Goal: Task Accomplishment & Management: Manage account settings

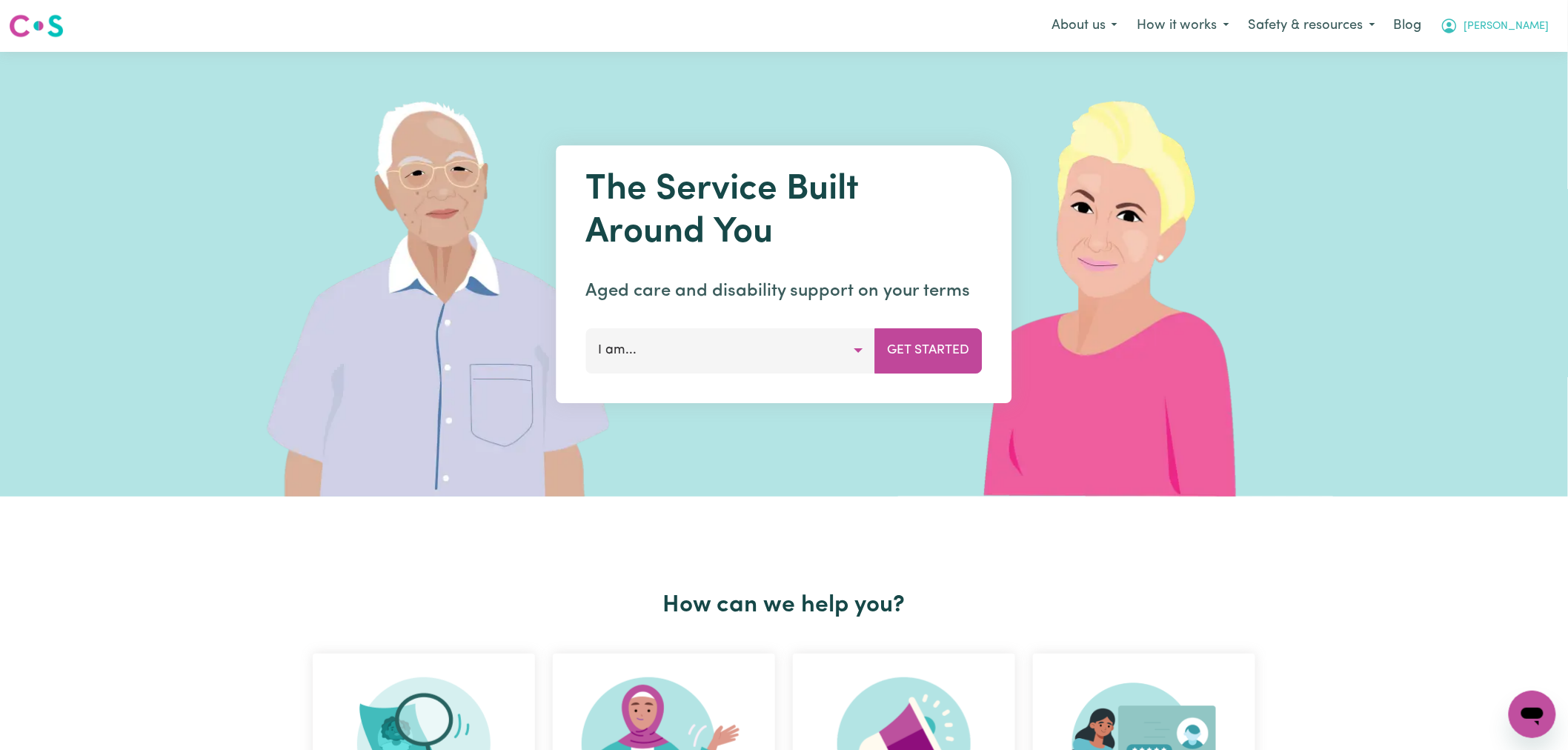
drag, startPoint x: 1512, startPoint y: 27, endPoint x: 1514, endPoint y: 35, distance: 8.2
click at [1513, 27] on span "[PERSON_NAME]" at bounding box center [1506, 26] width 85 height 16
drag, startPoint x: 1500, startPoint y: 82, endPoint x: 1509, endPoint y: 72, distance: 13.5
click at [1500, 82] on link "Logout" at bounding box center [1500, 85] width 117 height 28
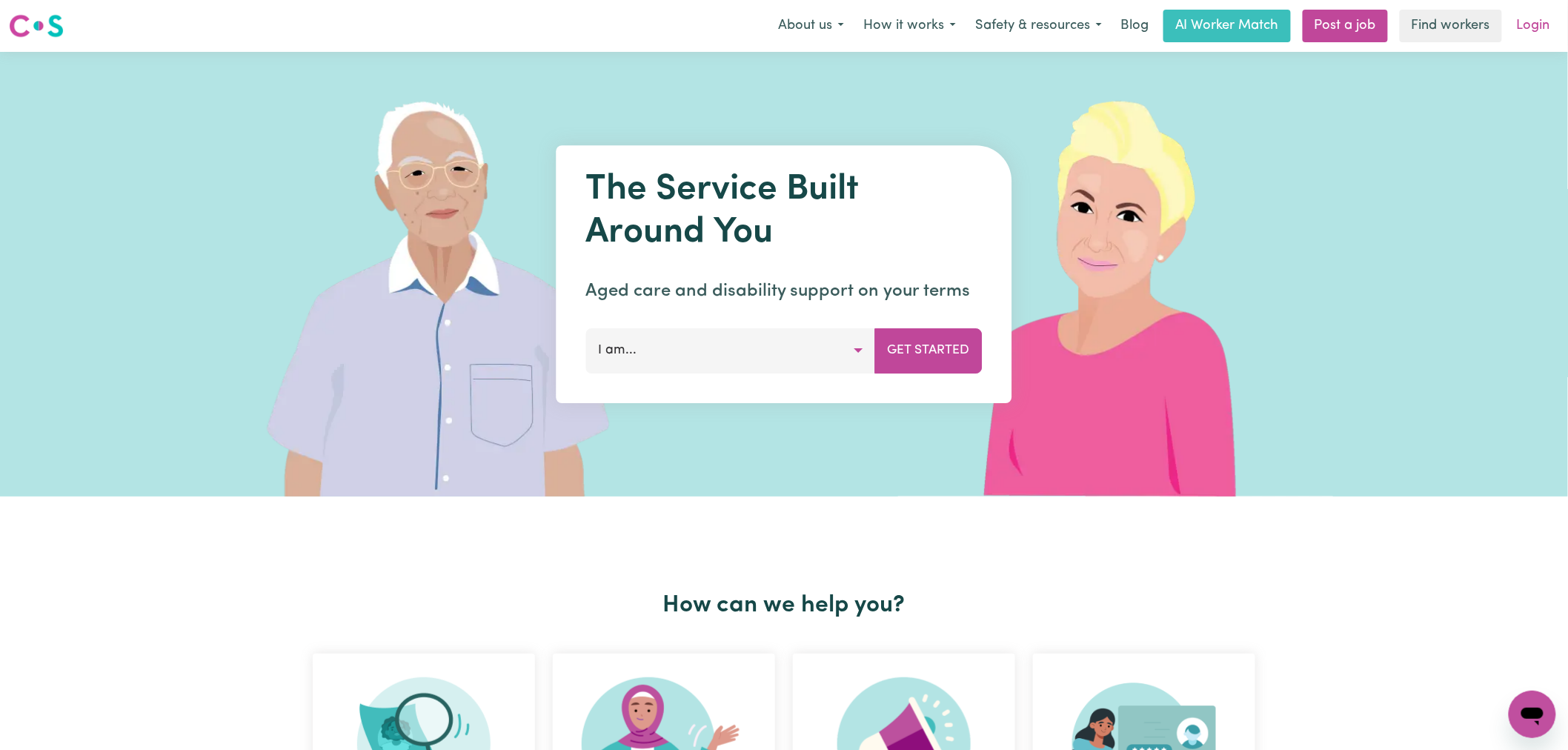
click at [1536, 25] on link "Login" at bounding box center [1533, 26] width 51 height 33
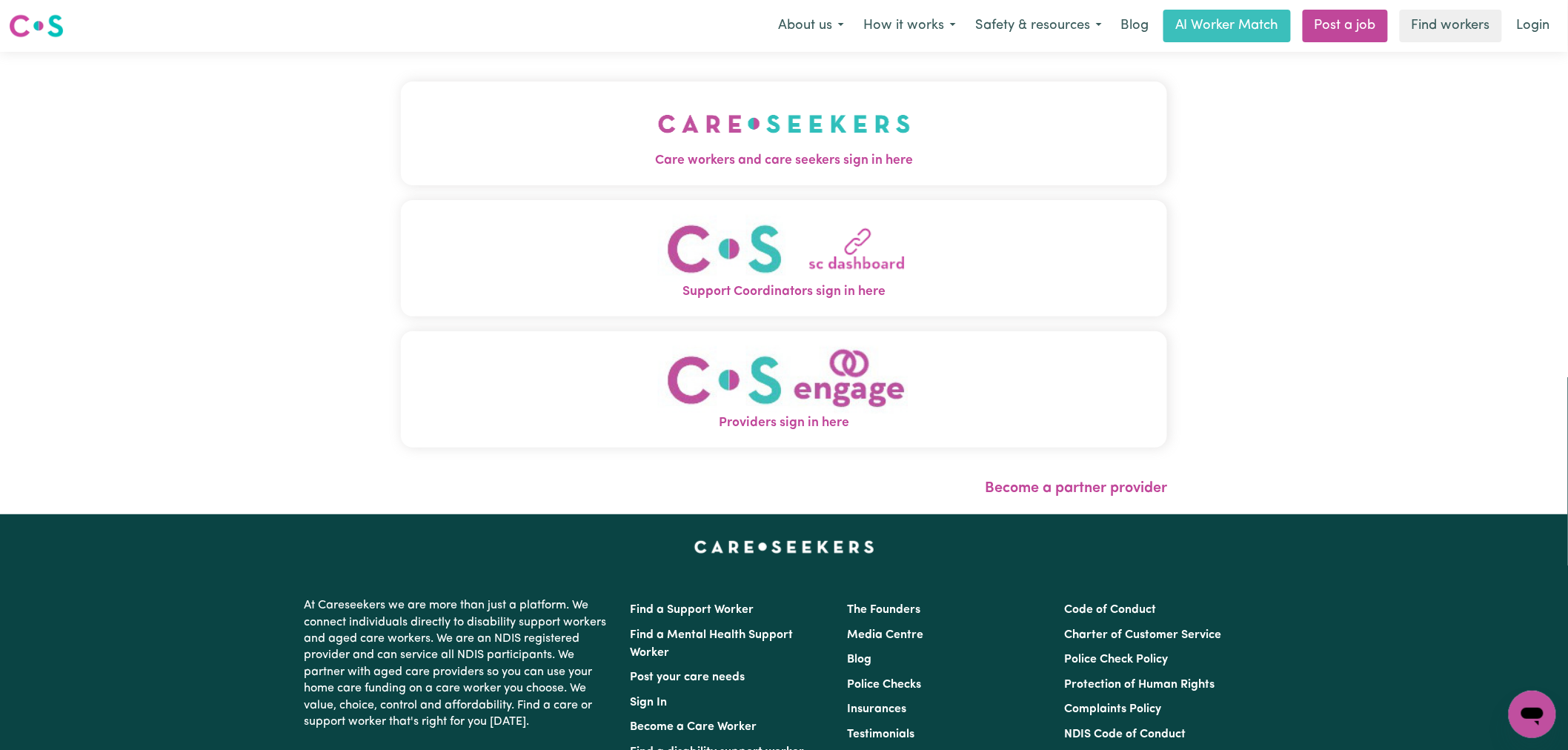
click at [401, 150] on button "Care workers and care seekers sign in here" at bounding box center [783, 133] width 766 height 103
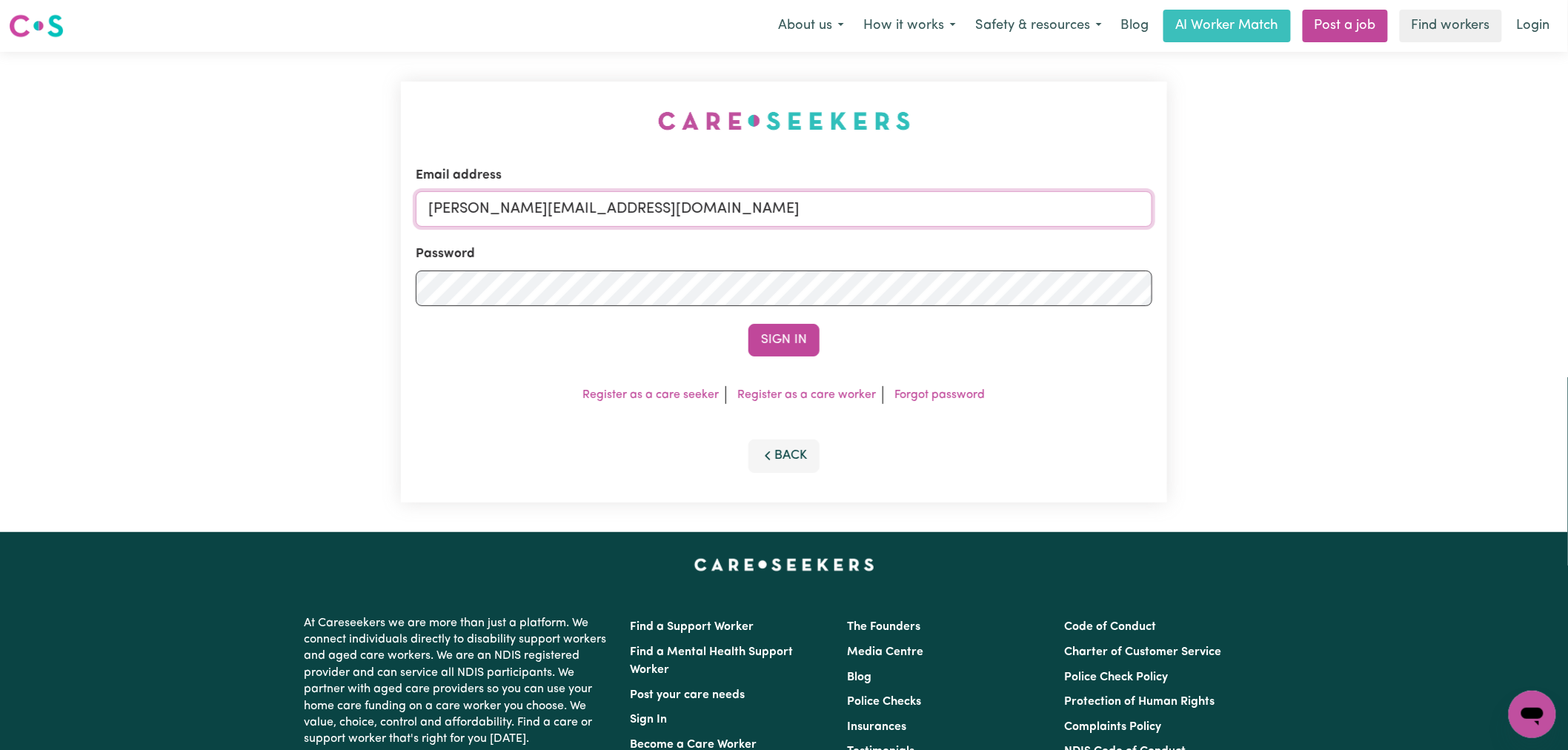
click at [695, 210] on input "[PERSON_NAME][EMAIL_ADDRESS][DOMAIN_NAME]" at bounding box center [784, 208] width 736 height 36
drag, startPoint x: 783, startPoint y: 208, endPoint x: 501, endPoint y: 209, distance: 282.0
click at [501, 209] on input "superuser~v" at bounding box center [784, 208] width 736 height 36
click at [584, 211] on input "superuser~v" at bounding box center [784, 208] width 736 height 36
click at [748, 324] on button "Sign In" at bounding box center [784, 340] width 71 height 33
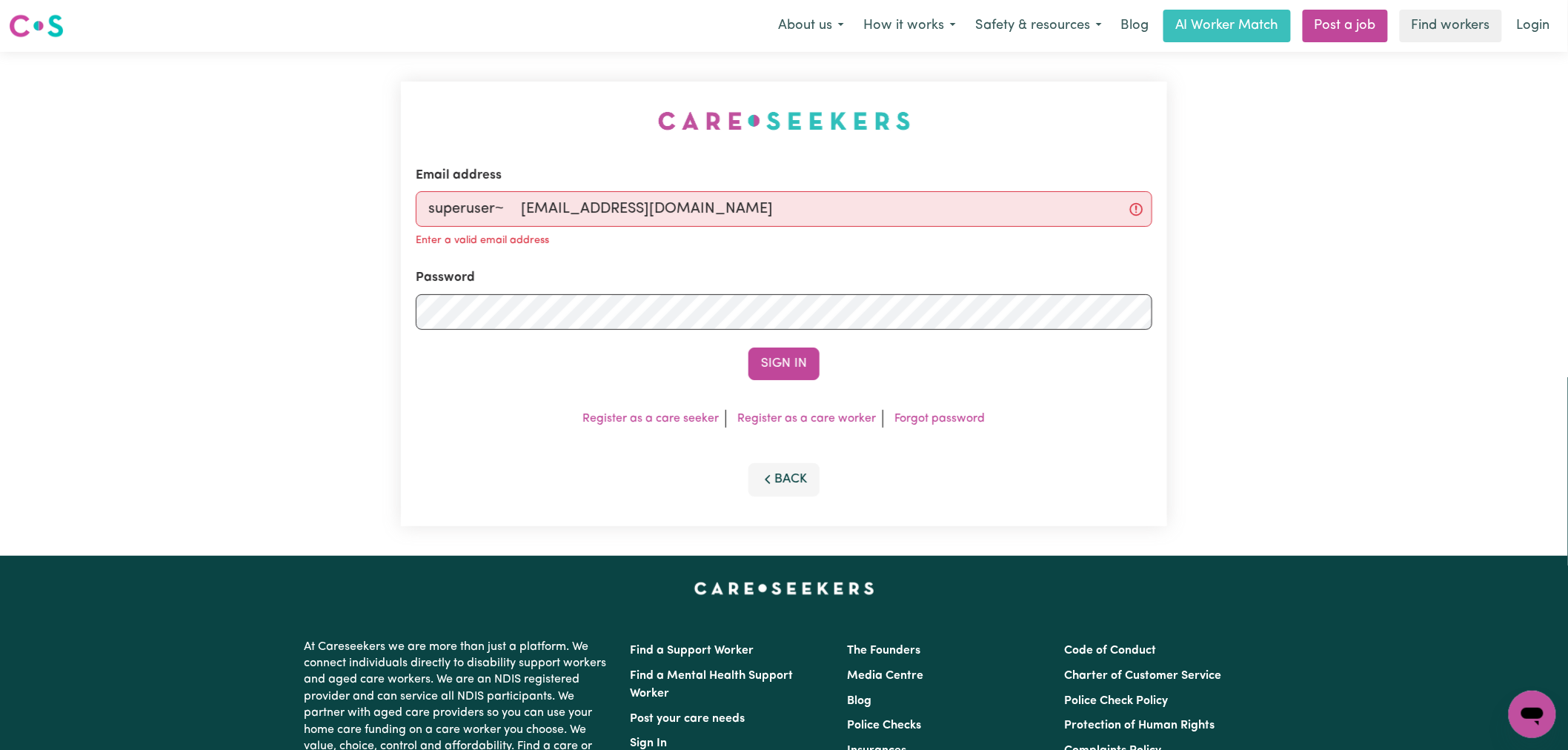
click at [524, 210] on input "superuser~ [EMAIL_ADDRESS][DOMAIN_NAME]" at bounding box center [784, 208] width 736 height 36
type input "superuser~[EMAIL_ADDRESS][DOMAIN_NAME]"
click at [748, 348] on button "Sign In" at bounding box center [784, 364] width 71 height 33
